Goal: Task Accomplishment & Management: Complete application form

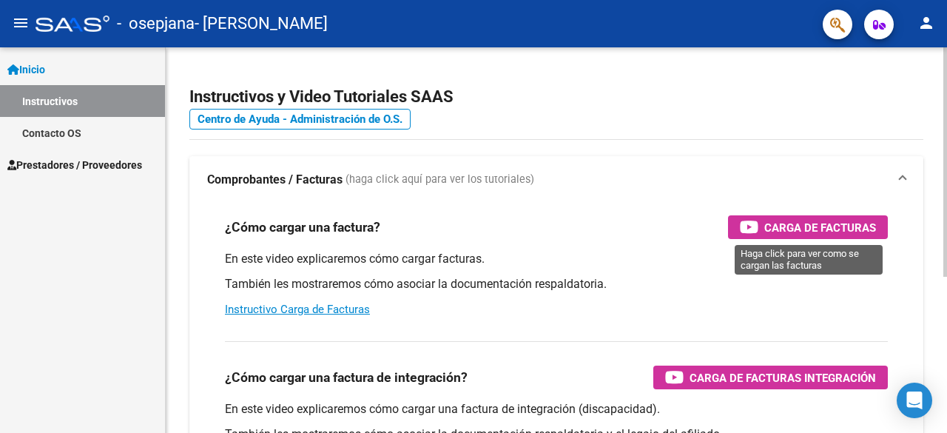
click at [794, 229] on span "Carga de Facturas" at bounding box center [820, 227] width 112 height 18
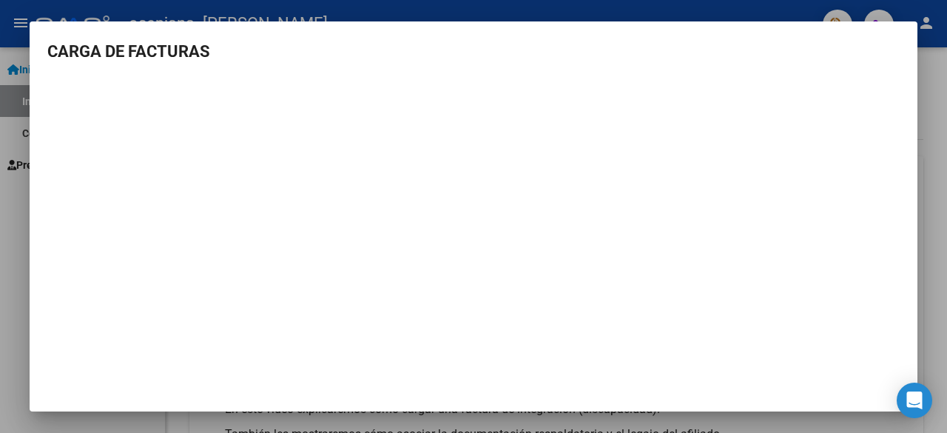
click at [942, 97] on div at bounding box center [473, 216] width 947 height 433
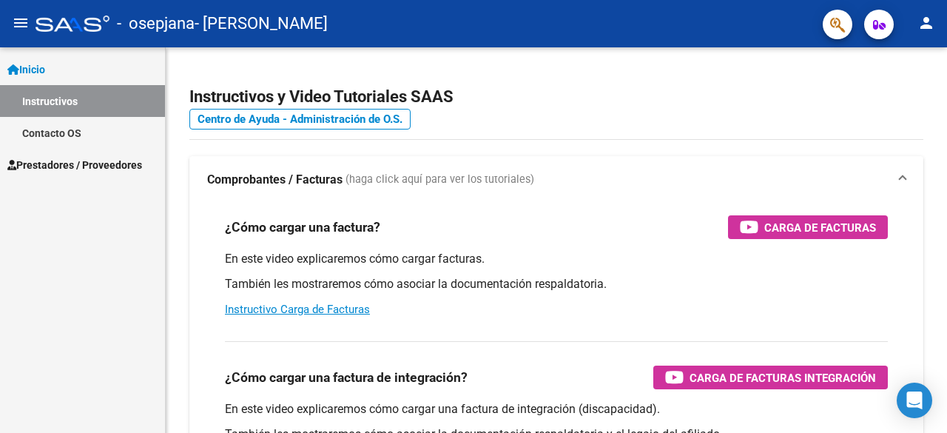
click at [70, 66] on link "Inicio" at bounding box center [82, 69] width 165 height 32
click at [76, 170] on span "Prestadores / Proveedores" at bounding box center [74, 165] width 135 height 16
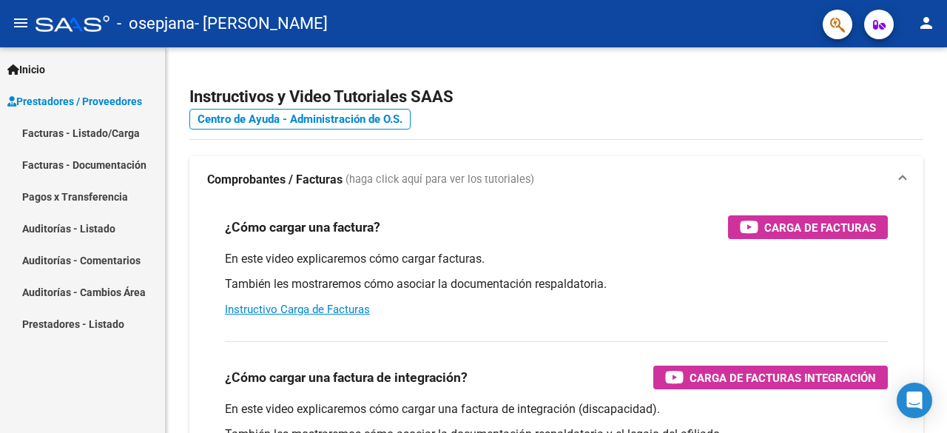
click at [98, 134] on link "Facturas - Listado/Carga" at bounding box center [82, 133] width 165 height 32
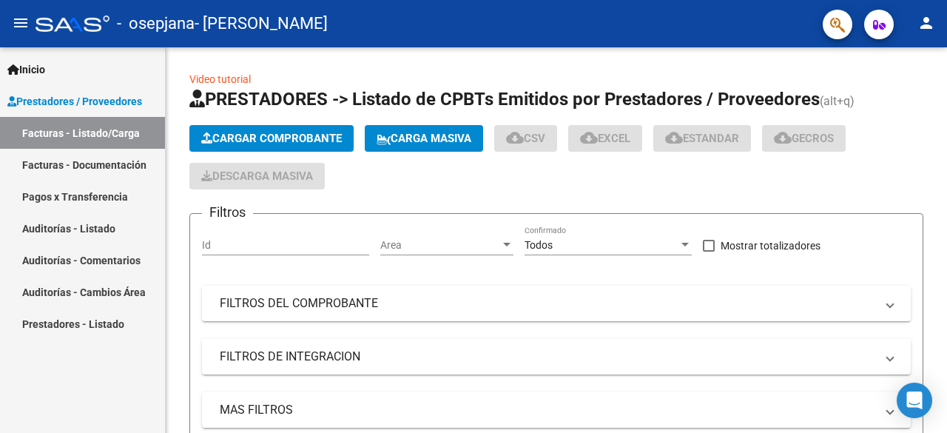
click at [92, 98] on span "Prestadores / Proveedores" at bounding box center [74, 101] width 135 height 16
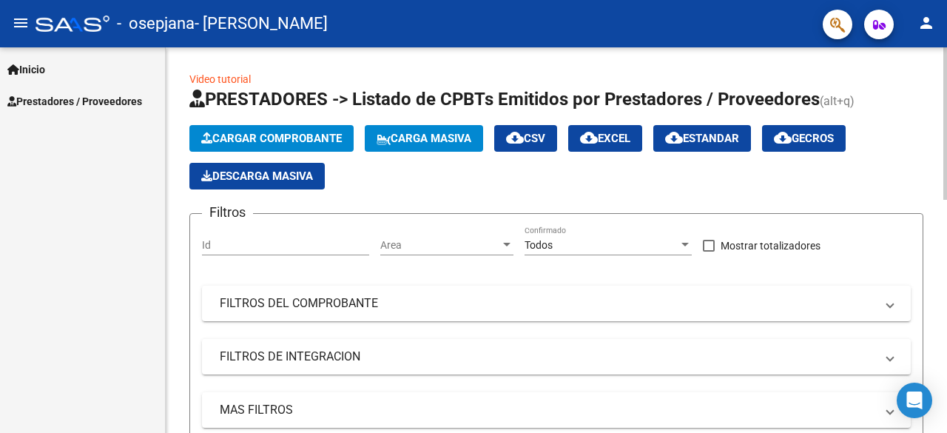
click at [294, 132] on span "Cargar Comprobante" at bounding box center [271, 138] width 141 height 13
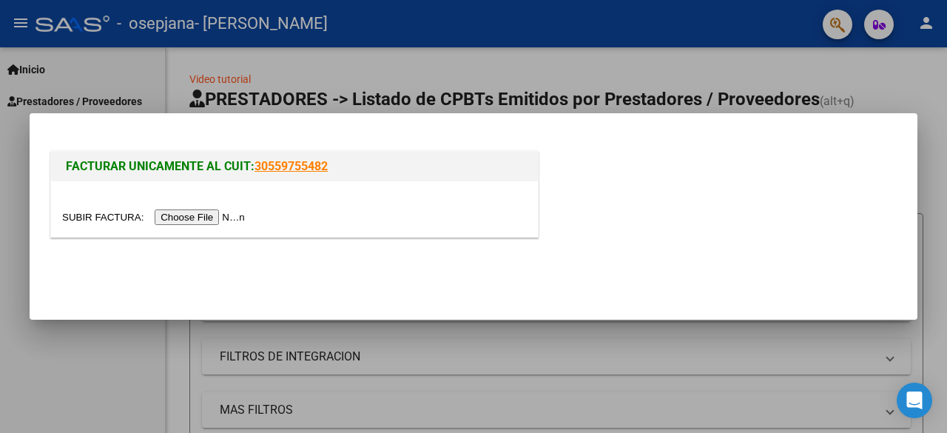
click at [191, 217] on input "file" at bounding box center [155, 217] width 187 height 16
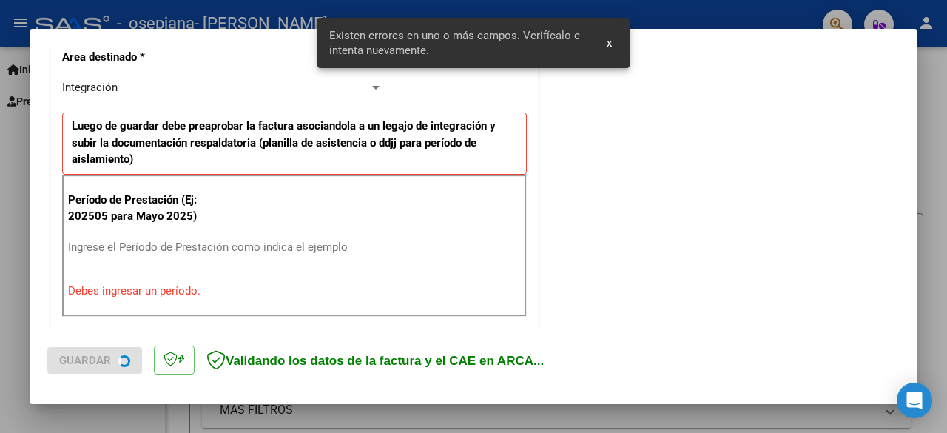
scroll to position [361, 0]
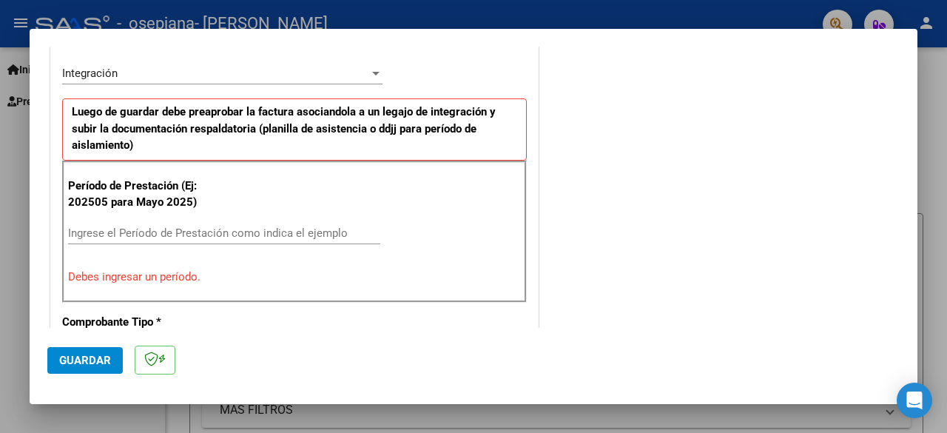
click at [109, 226] on input "Ingrese el Período de Prestación como indica el ejemplo" at bounding box center [224, 232] width 312 height 13
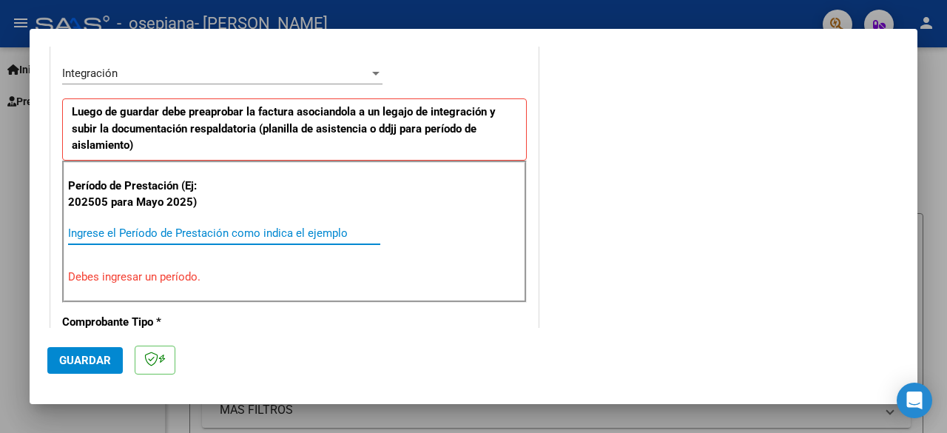
click at [109, 226] on input "Ingrese el Período de Prestación como indica el ejemplo" at bounding box center [224, 232] width 312 height 13
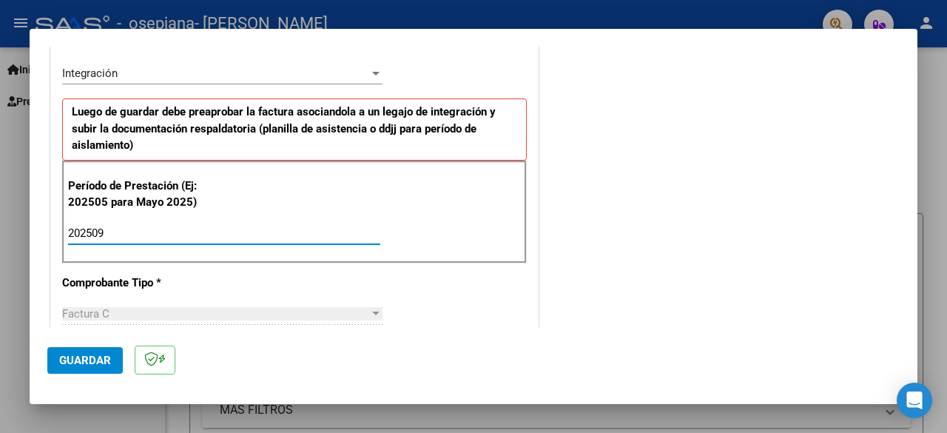
type input "202509"
click at [88, 354] on span "Guardar" at bounding box center [85, 360] width 52 height 13
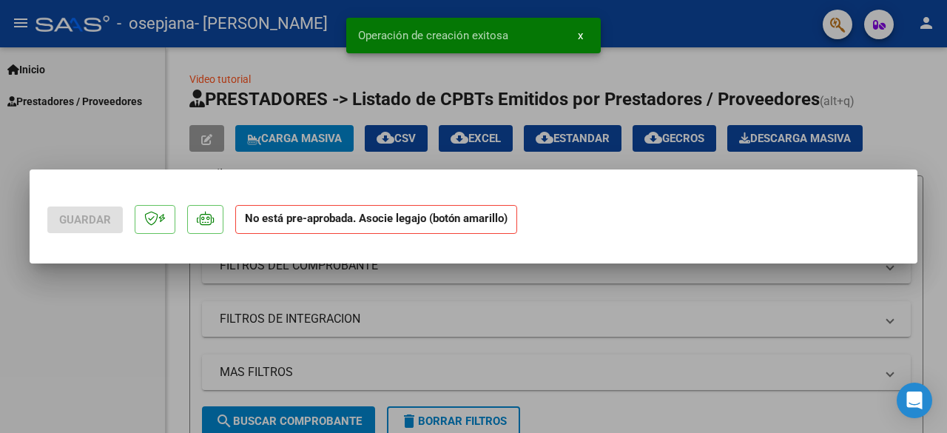
scroll to position [0, 0]
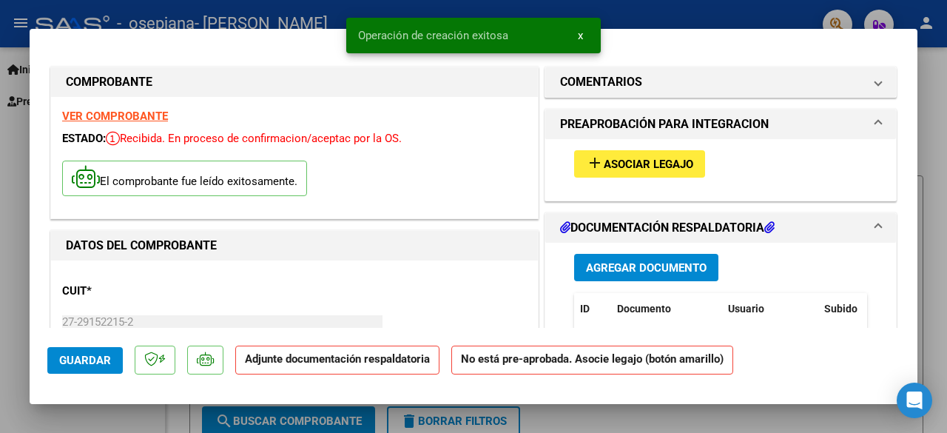
click at [615, 165] on span "Asociar Legajo" at bounding box center [649, 164] width 90 height 13
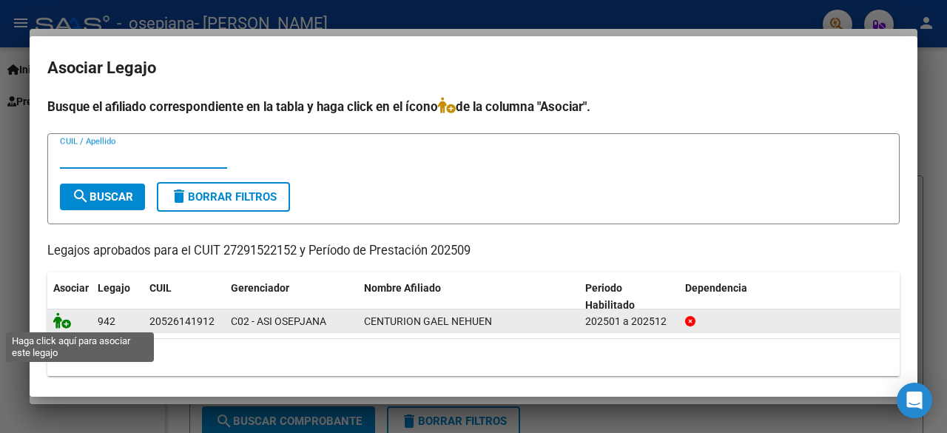
click at [55, 323] on icon at bounding box center [62, 320] width 18 height 16
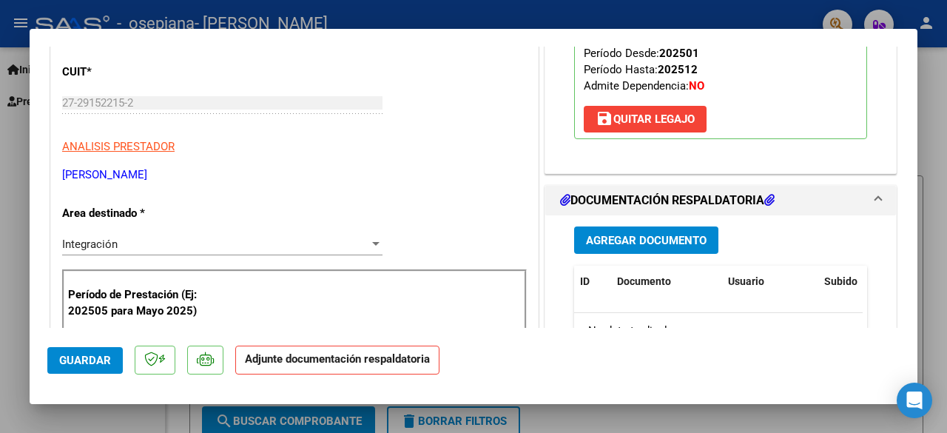
scroll to position [222, 0]
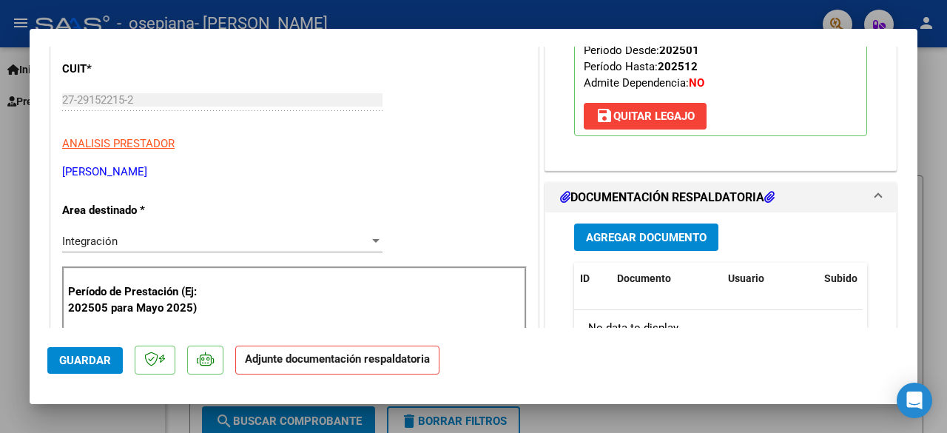
click at [641, 240] on span "Agregar Documento" at bounding box center [646, 237] width 121 height 13
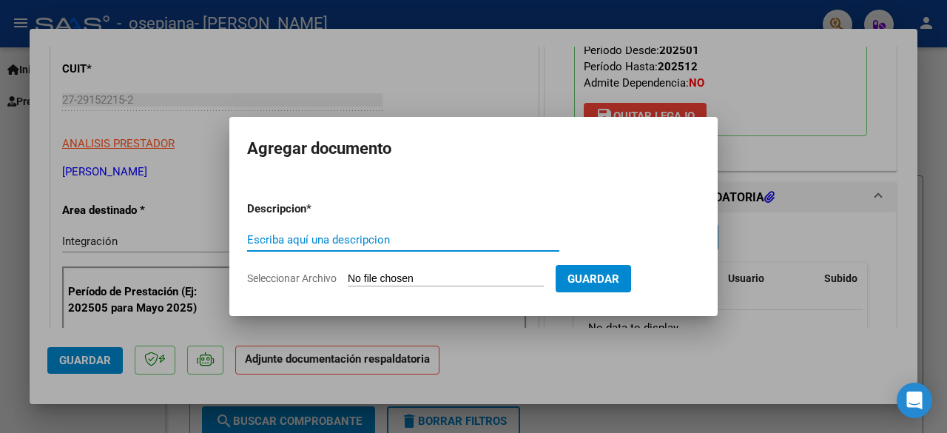
click at [337, 243] on input "Escriba aquí una descripcion" at bounding box center [403, 239] width 312 height 13
click at [263, 243] on input "ploanilla asistencis" at bounding box center [403, 239] width 312 height 13
type input "planilla asistencis"
click at [400, 274] on input "Seleccionar Archivo" at bounding box center [446, 279] width 196 height 14
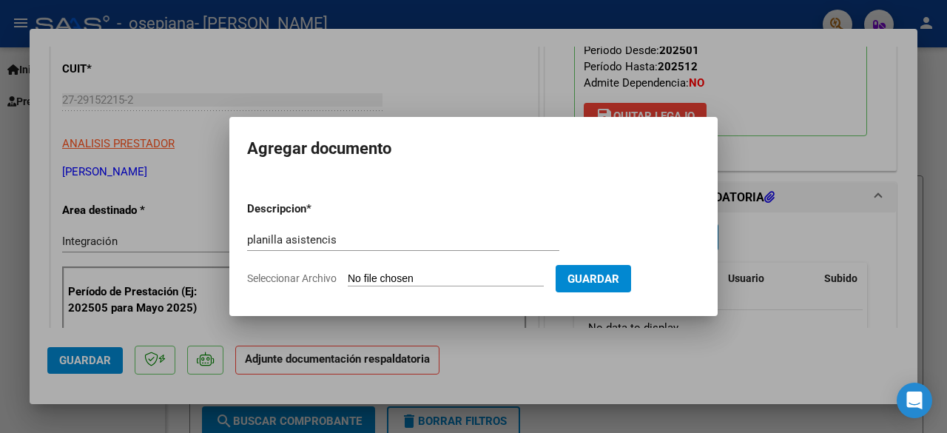
type input "C:\fakepath\asistencia.sept.pdf"
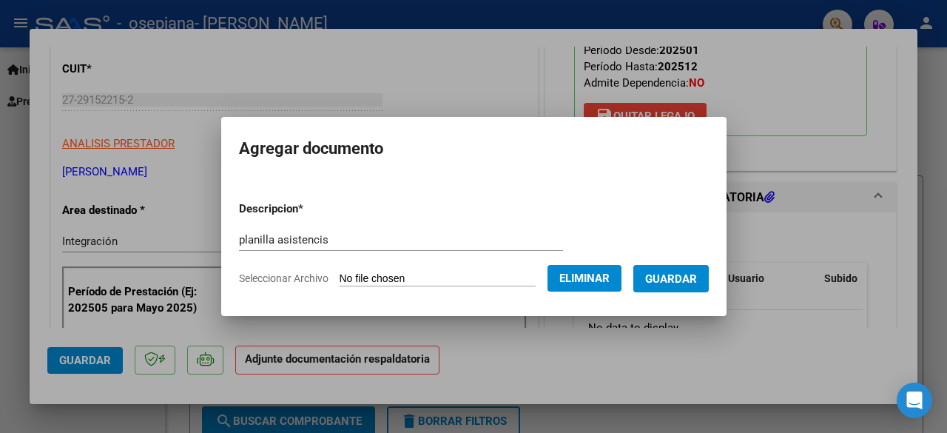
click at [682, 280] on span "Guardar" at bounding box center [671, 278] width 52 height 13
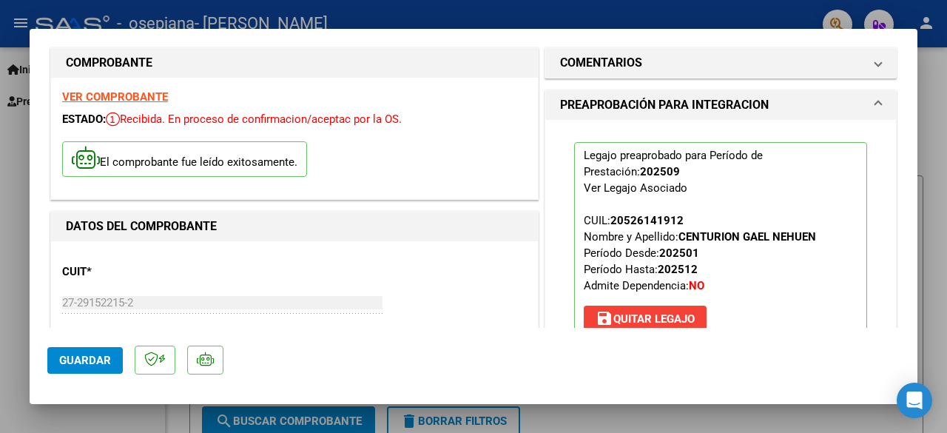
scroll to position [0, 0]
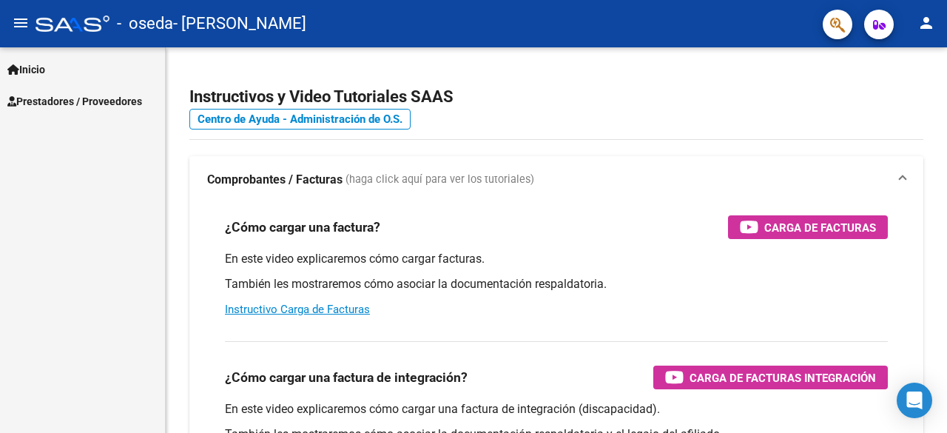
click at [121, 91] on link "Prestadores / Proveedores" at bounding box center [82, 101] width 165 height 32
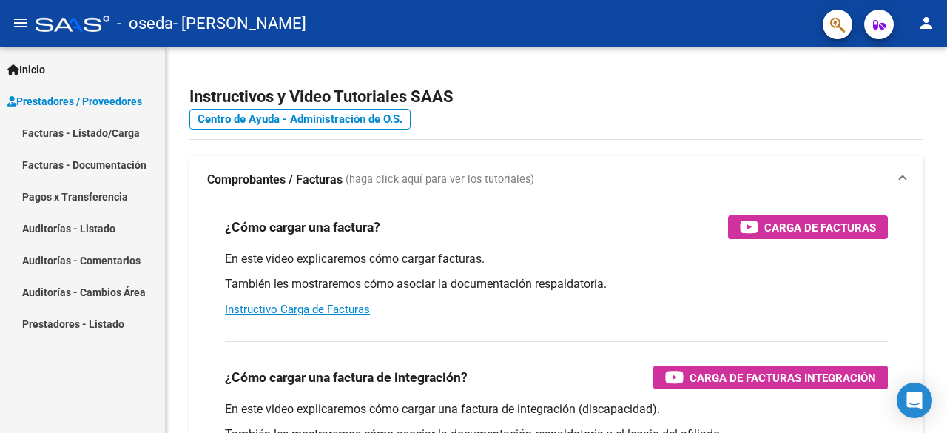
click at [84, 125] on link "Facturas - Listado/Carga" at bounding box center [82, 133] width 165 height 32
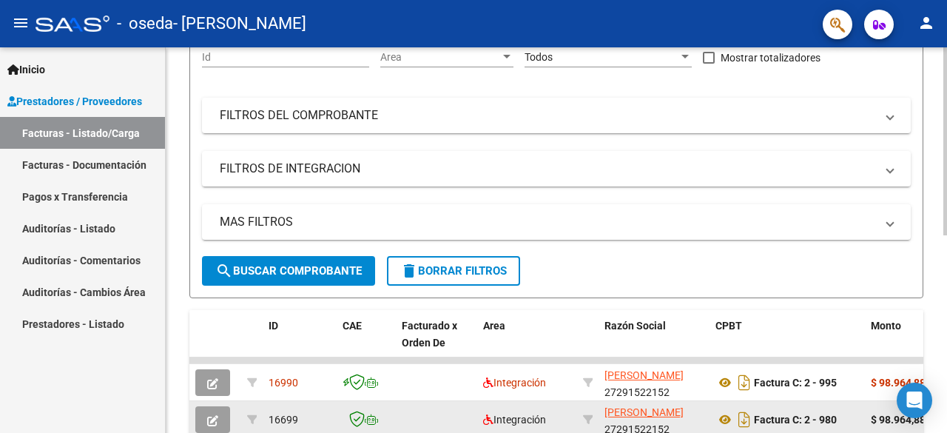
scroll to position [108, 0]
